Goal: Find contact information: Find contact information

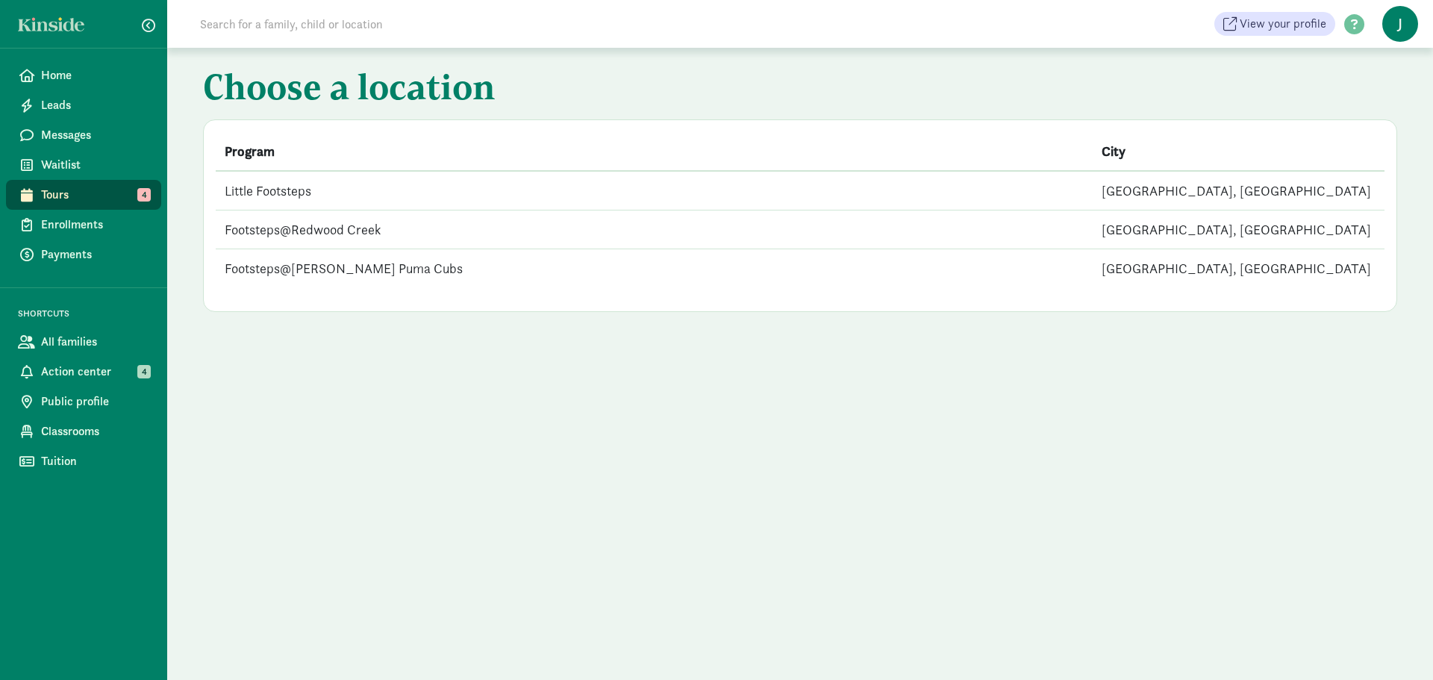
click at [338, 232] on td "Footsteps@Redwood Creek" at bounding box center [654, 230] width 877 height 39
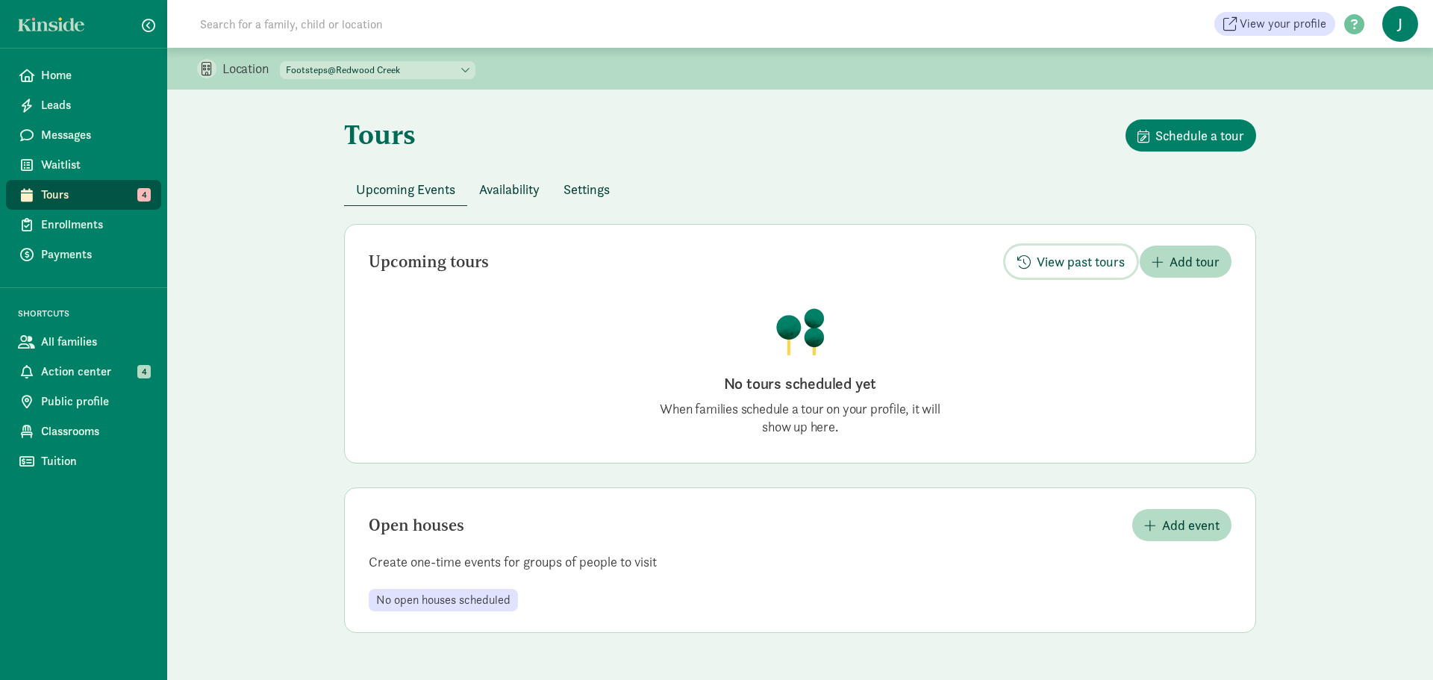
click at [1064, 258] on span "View past tours" at bounding box center [1081, 262] width 88 height 20
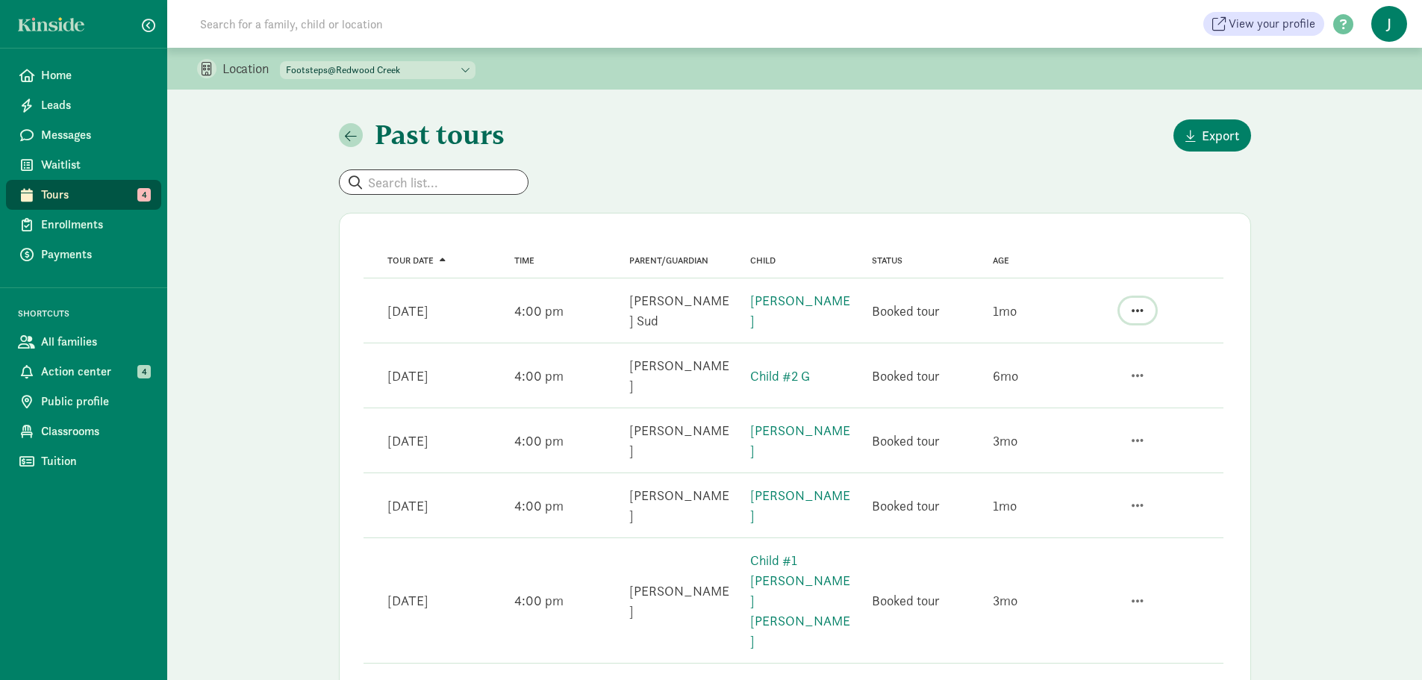
click at [1135, 306] on span "button" at bounding box center [1138, 310] width 12 height 13
drag, startPoint x: 1078, startPoint y: 222, endPoint x: 1050, endPoint y: 220, distance: 27.7
click at [1050, 238] on div "View family page" at bounding box center [1085, 248] width 116 height 20
click at [1145, 363] on button "button" at bounding box center [1138, 375] width 36 height 25
click at [1089, 303] on div "View family page" at bounding box center [1085, 313] width 116 height 20
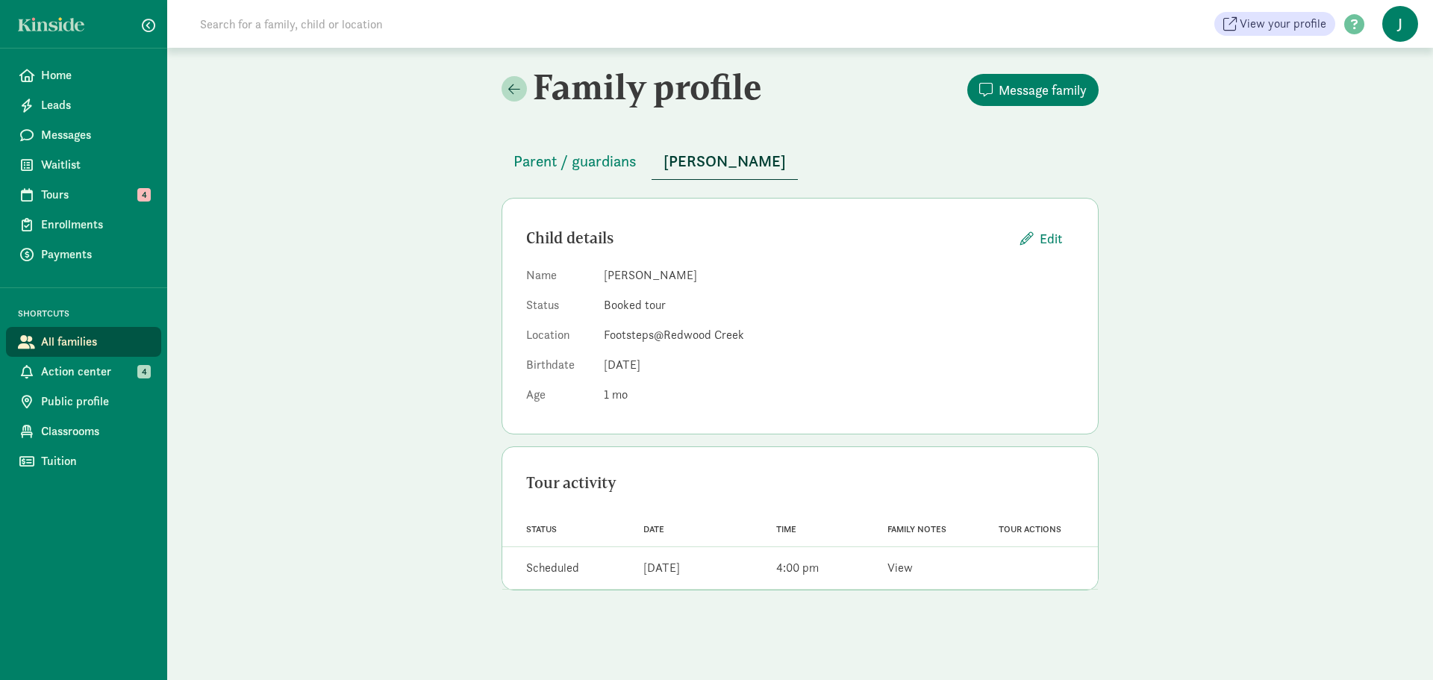
click at [907, 570] on link "View" at bounding box center [900, 568] width 25 height 16
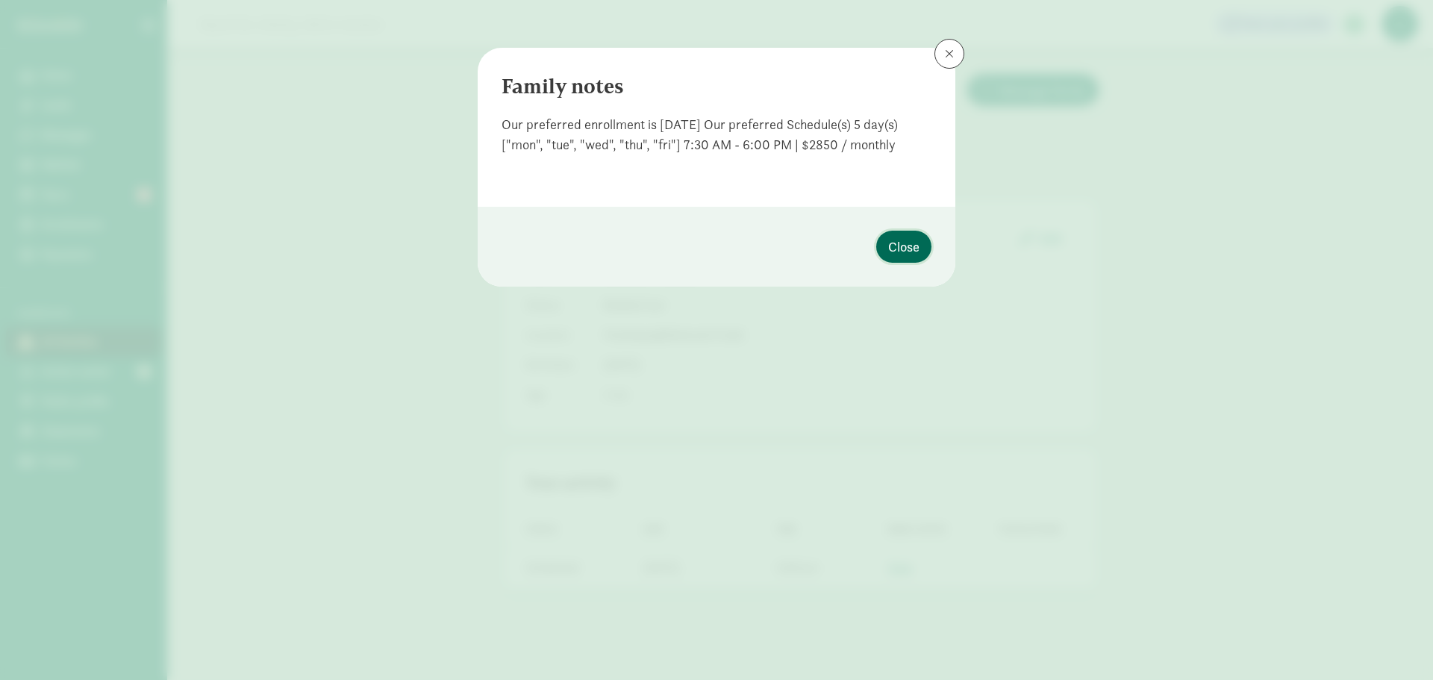
click at [905, 253] on span "Close" at bounding box center [903, 247] width 31 height 20
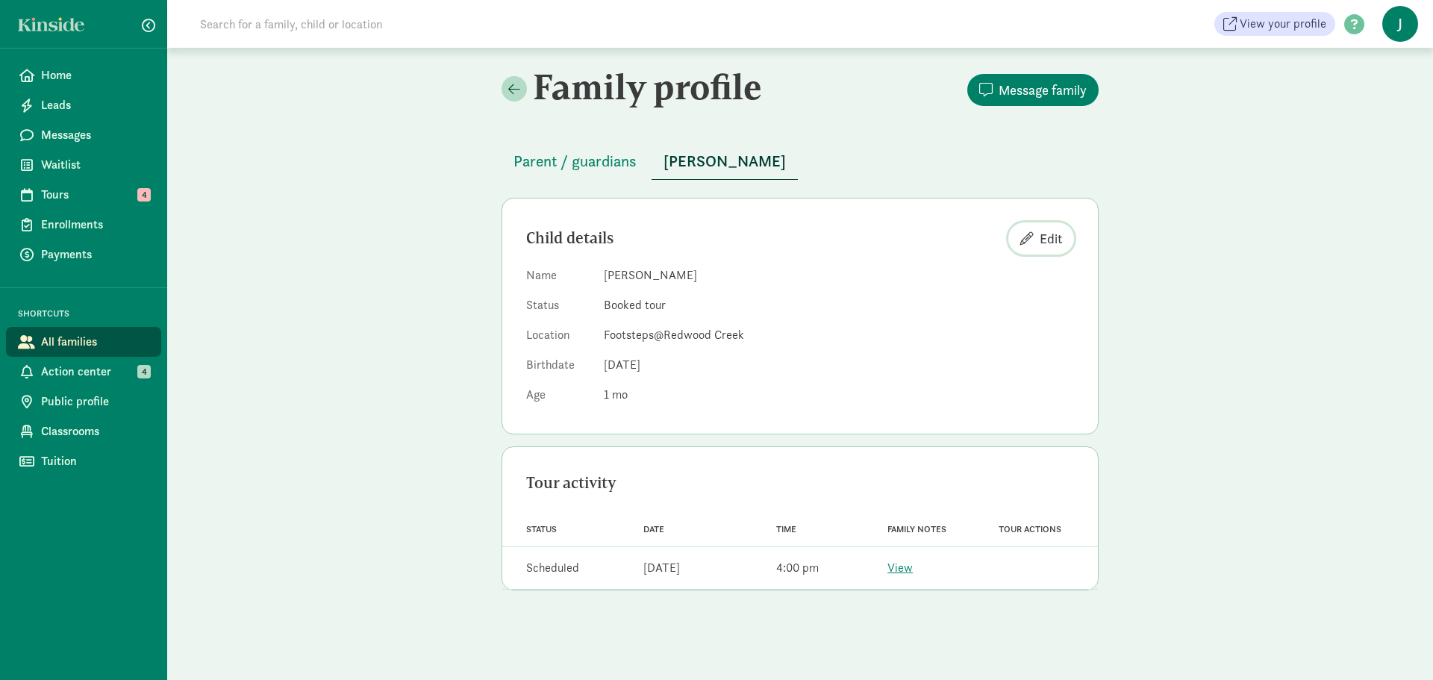
click at [1052, 237] on span "Edit" at bounding box center [1051, 238] width 22 height 20
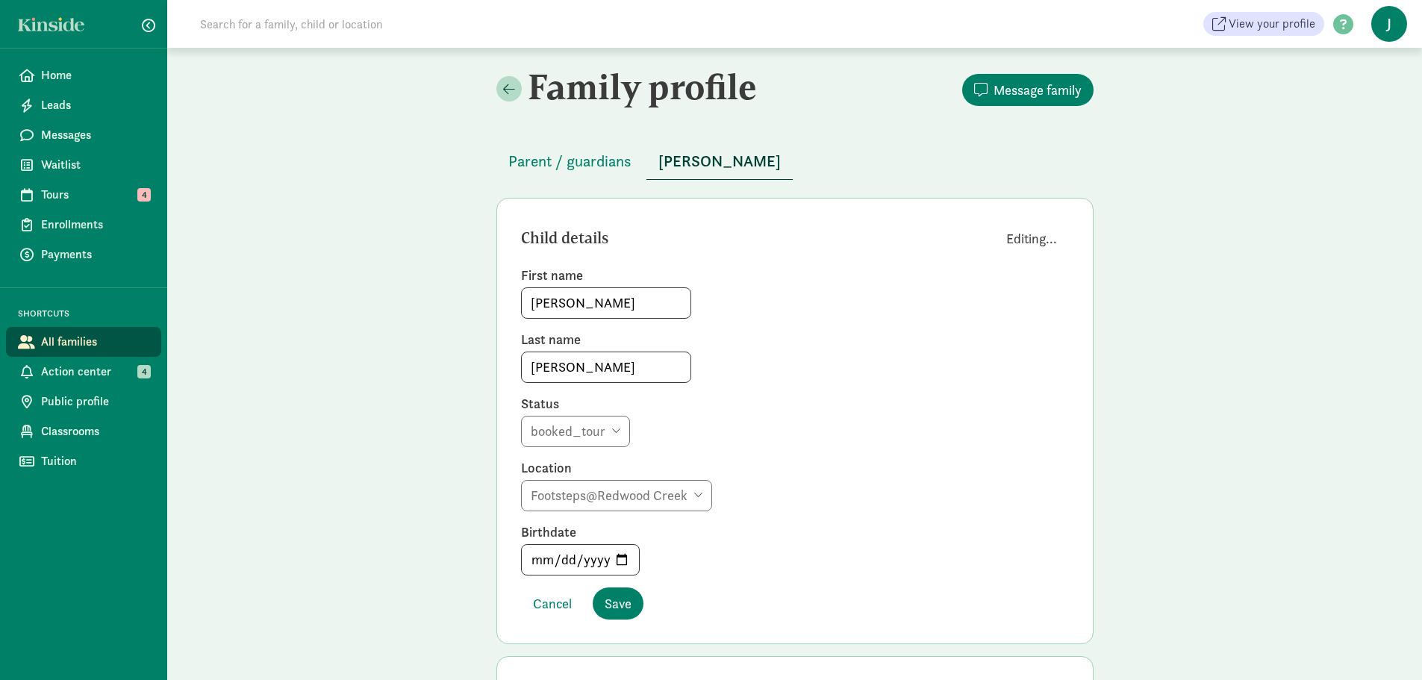
click at [1052, 237] on span "Editing..." at bounding box center [1031, 238] width 51 height 20
click at [609, 153] on span "Parent / guardians" at bounding box center [569, 161] width 123 height 24
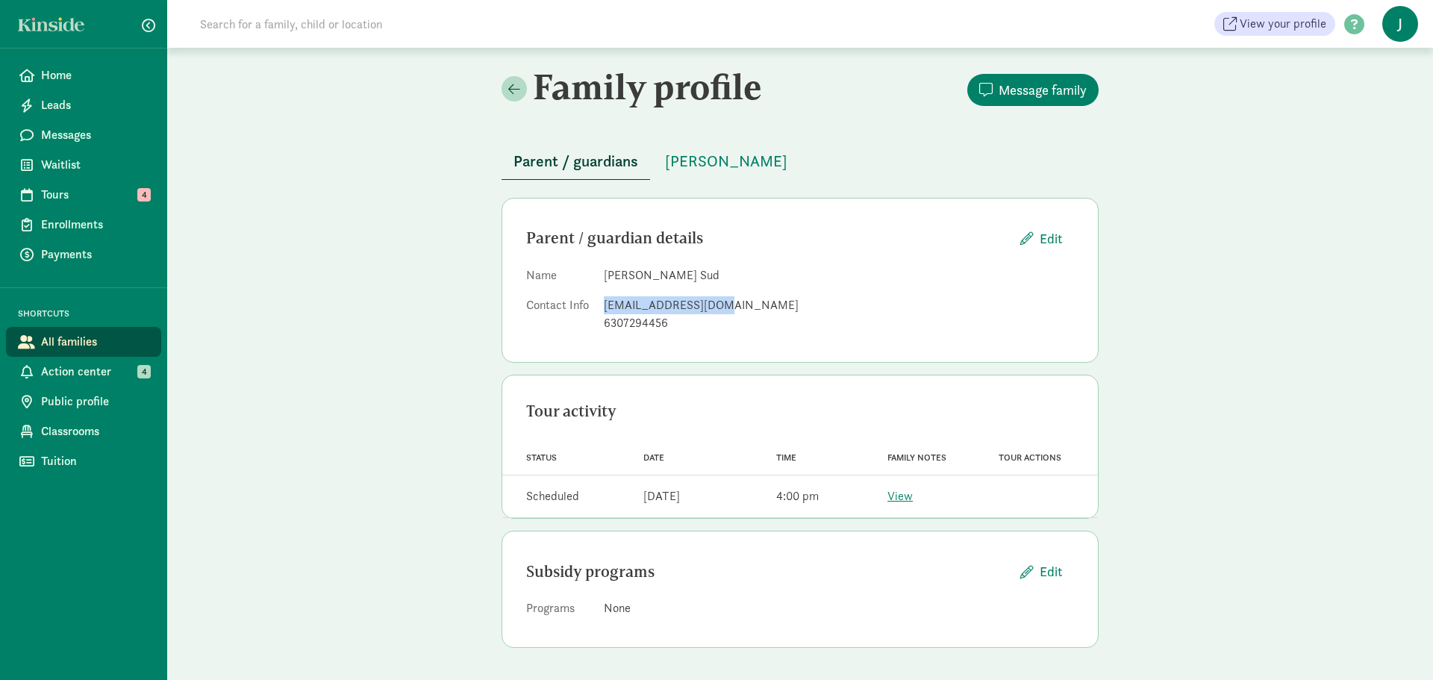
drag, startPoint x: 736, startPoint y: 305, endPoint x: 605, endPoint y: 304, distance: 131.4
click at [605, 304] on div "sudamisha@gmail.com" at bounding box center [839, 305] width 470 height 18
copy div "sudamisha@gmail.com"
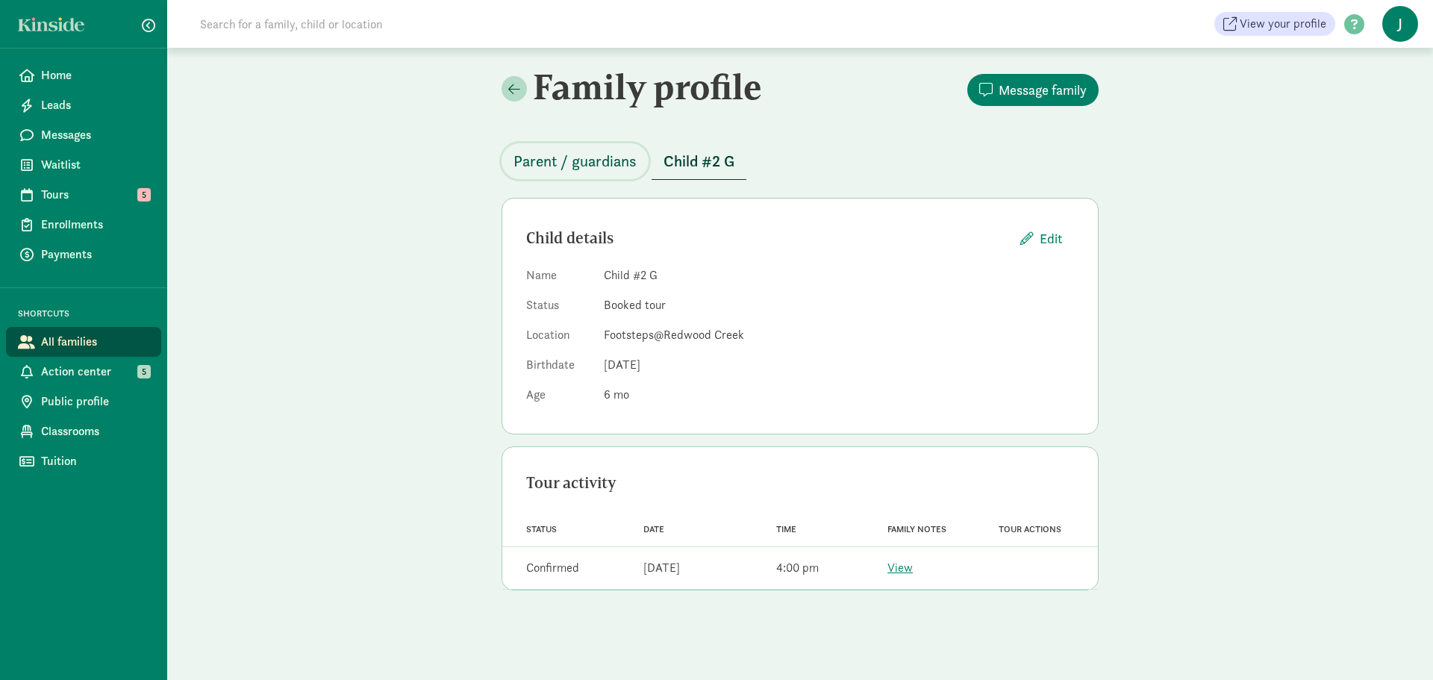
click at [546, 163] on span "Parent / guardians" at bounding box center [575, 161] width 123 height 24
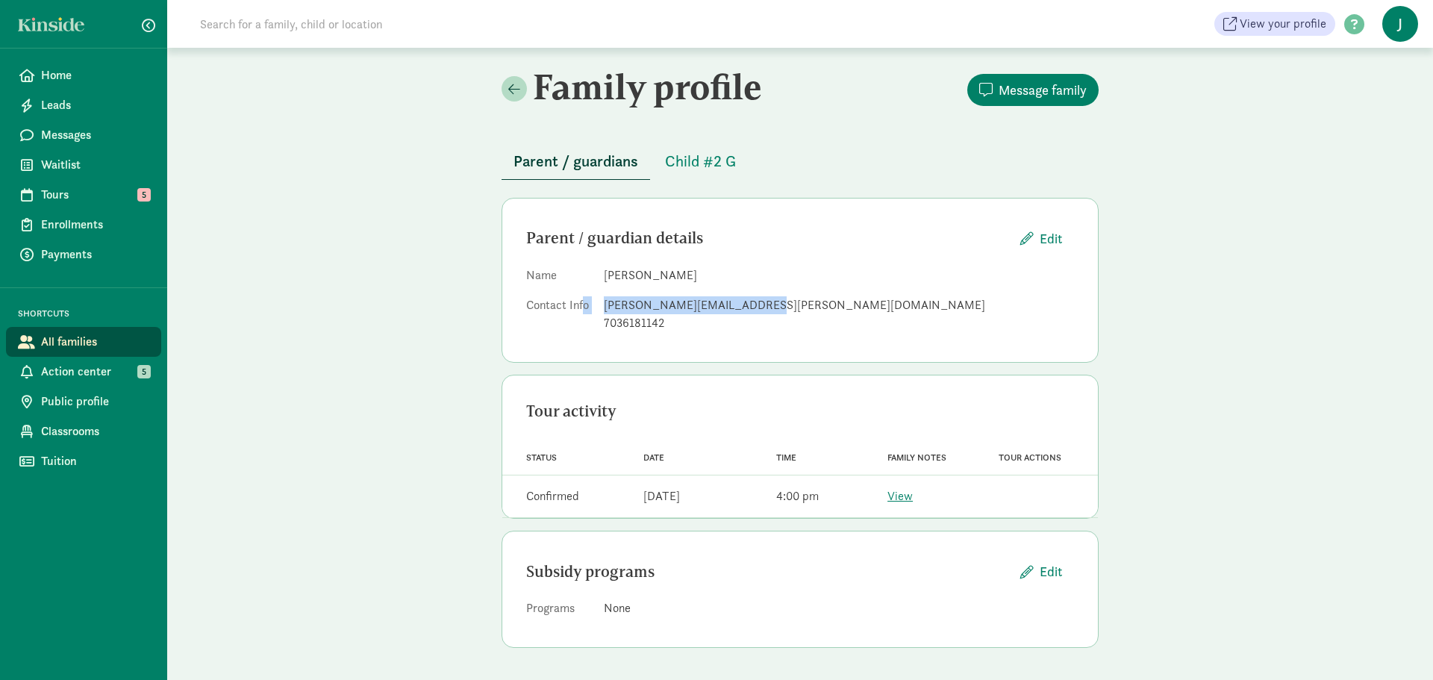
drag, startPoint x: 753, startPoint y: 305, endPoint x: 584, endPoint y: 305, distance: 169.5
click at [584, 305] on dl "Name Kristen Guth Contact Info kristen.guth@snowflake.com 7036181142" at bounding box center [800, 302] width 548 height 72
click at [697, 312] on div "kristen.guth@snowflake.com" at bounding box center [839, 305] width 470 height 18
drag, startPoint x: 761, startPoint y: 308, endPoint x: 603, endPoint y: 309, distance: 157.5
click at [603, 309] on dl "Name Kristen Guth Contact Info kristen.guth@snowflake.com 7036181142" at bounding box center [800, 302] width 548 height 72
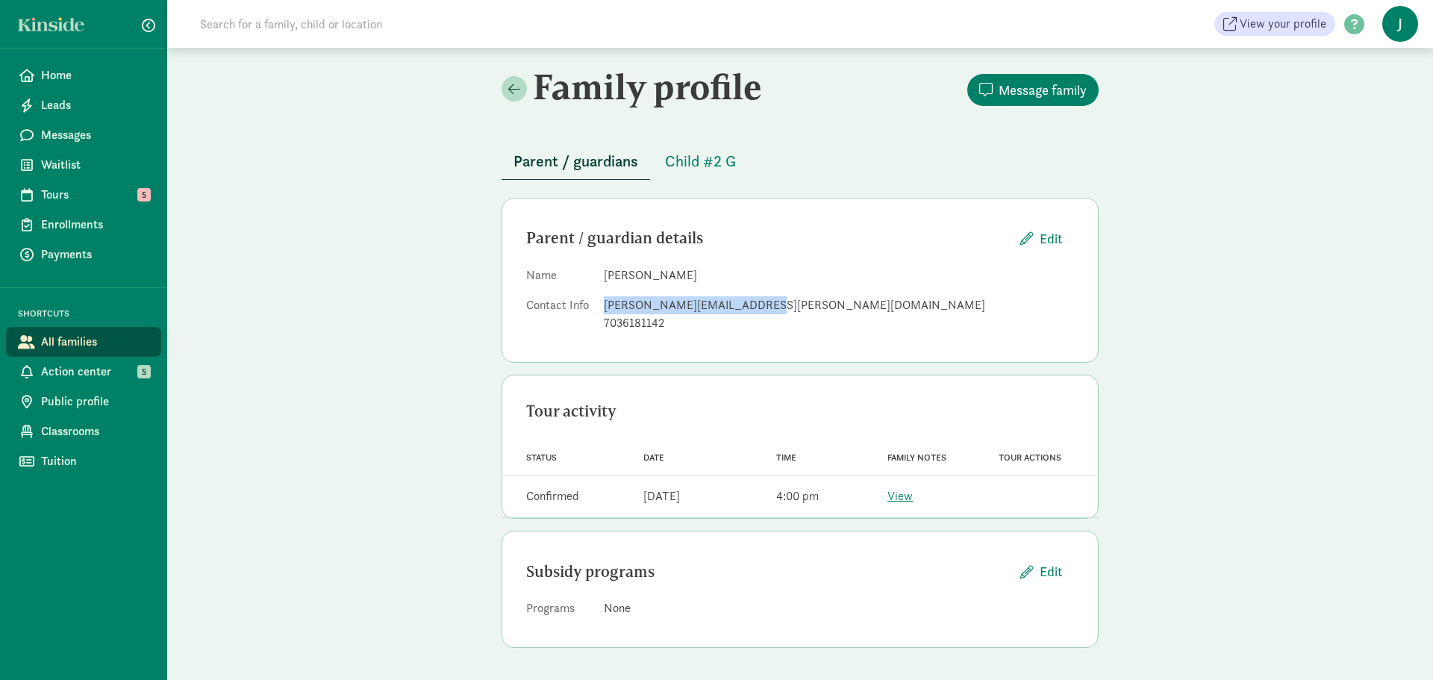
copy div "kristen.guth@snowflake.com"
